Goal: Navigation & Orientation: Find specific page/section

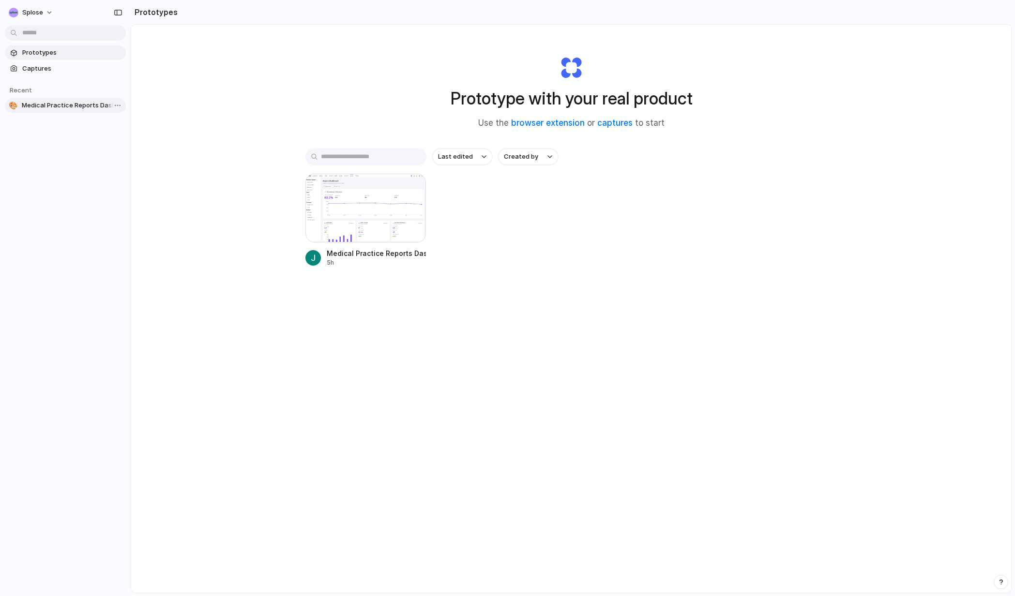
click at [45, 105] on span "Medical Practice Reports Dashboard" at bounding box center [72, 106] width 100 height 10
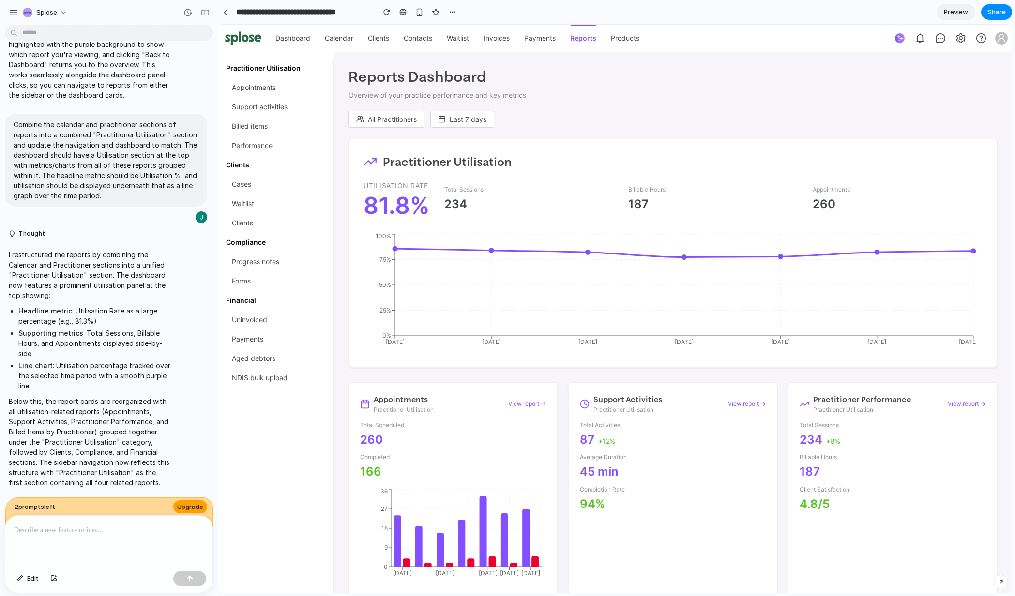
click at [185, 502] on span "Upgrade" at bounding box center [190, 507] width 26 height 10
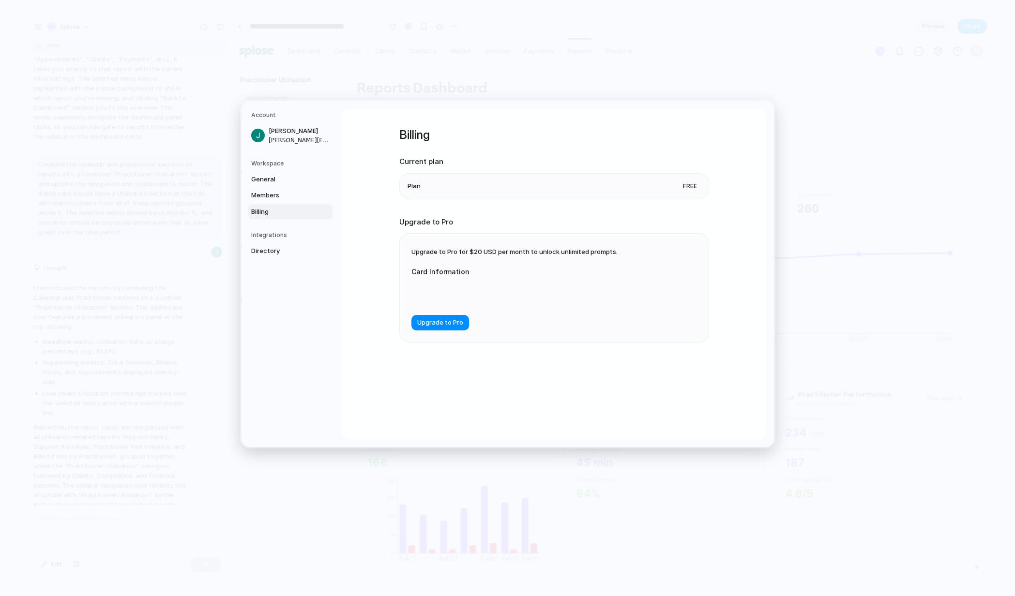
scroll to position [1760, 0]
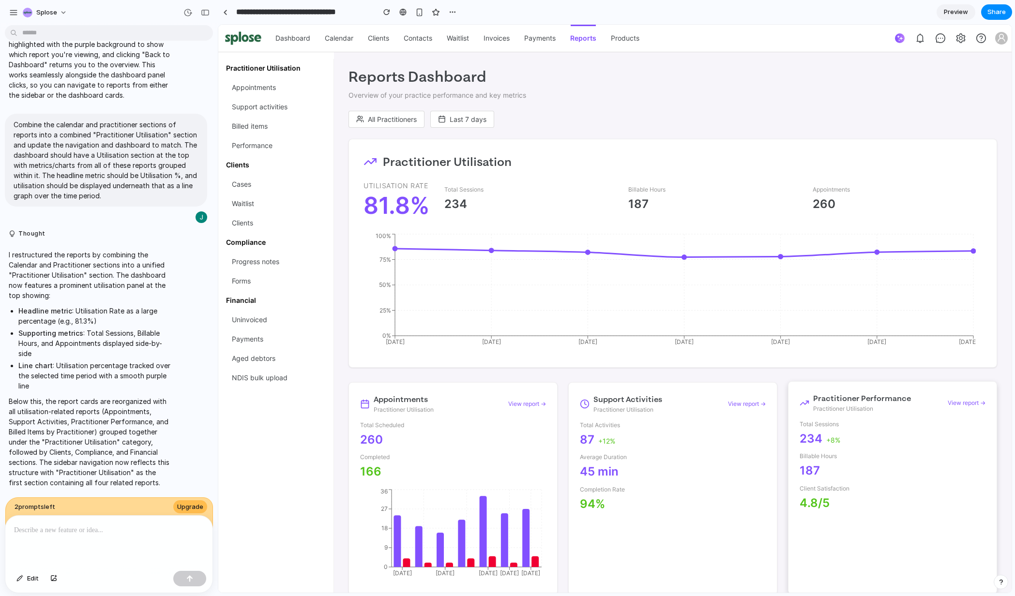
scroll to position [1778, 0]
click at [380, 39] on link "Clients" at bounding box center [378, 38] width 21 height 27
click at [287, 110] on span "Support activities" at bounding box center [260, 107] width 56 height 18
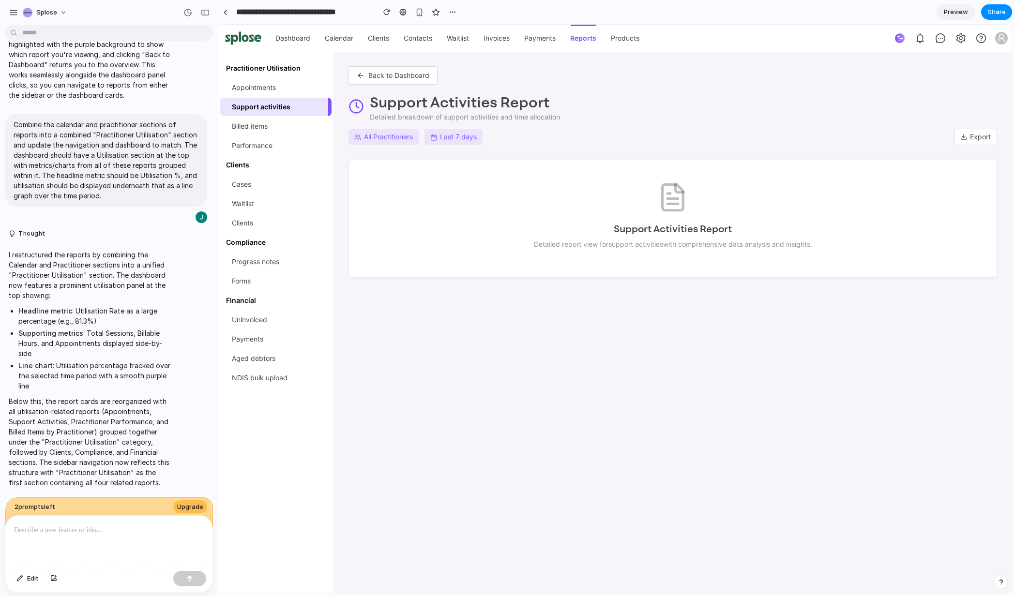
drag, startPoint x: 249, startPoint y: 185, endPoint x: 240, endPoint y: 166, distance: 20.6
click at [249, 185] on span "Cases" at bounding box center [241, 184] width 19 height 18
click at [245, 88] on span "Appointments" at bounding box center [254, 87] width 44 height 18
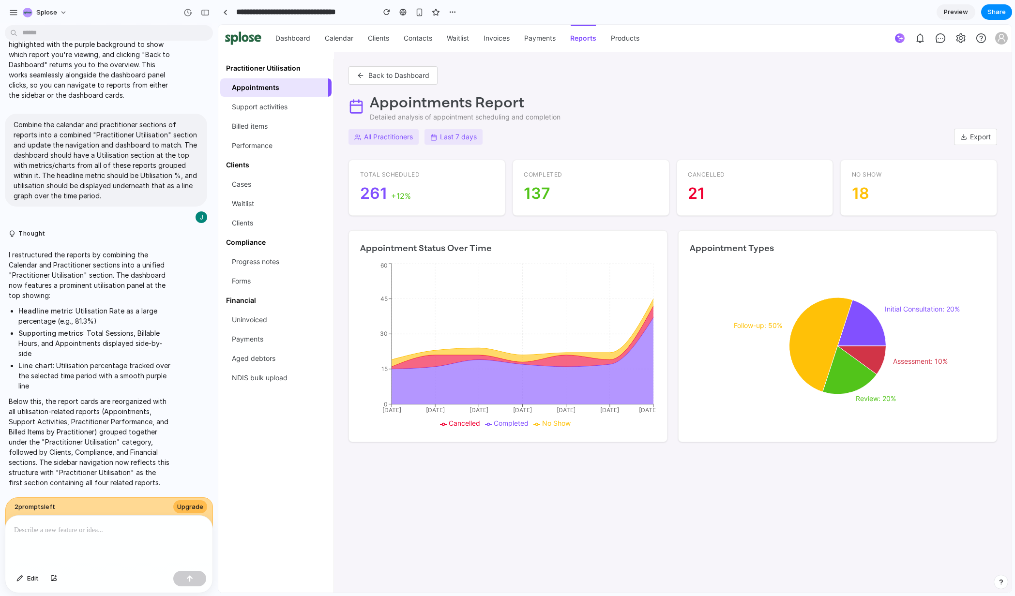
click at [394, 76] on button "Back to Dashboard" at bounding box center [392, 75] width 89 height 18
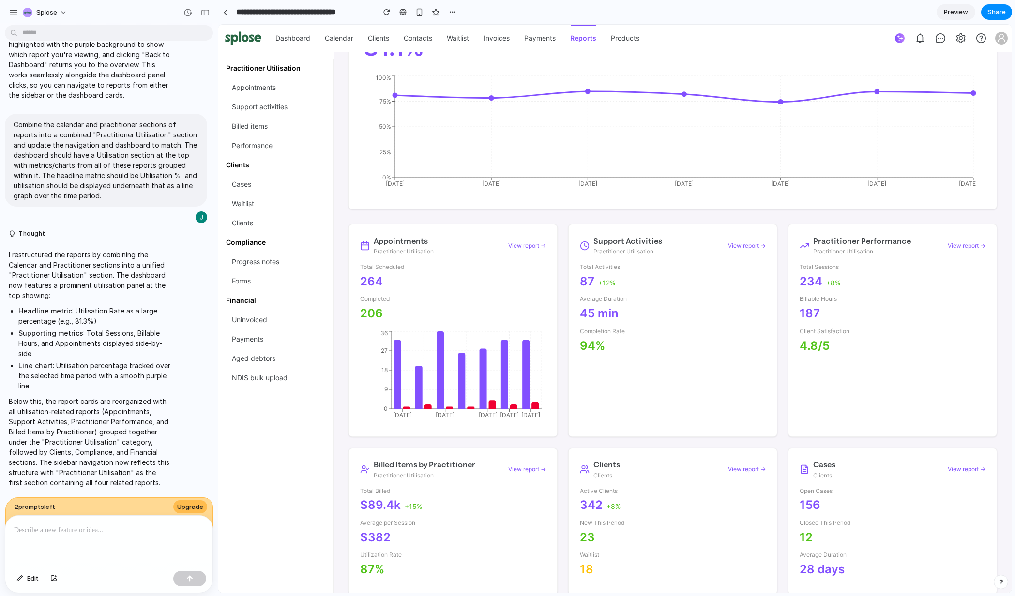
scroll to position [0, 0]
